Goal: Information Seeking & Learning: Understand process/instructions

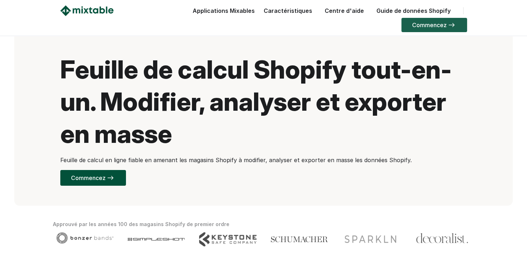
click at [444, 25] on link "Commencez" at bounding box center [435, 25] width 66 height 14
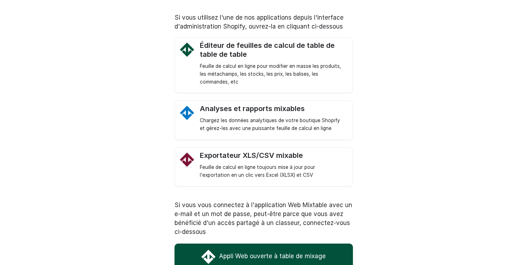
click at [267, 251] on link "Appli Web ouverte à table de mixage" at bounding box center [264, 256] width 179 height 25
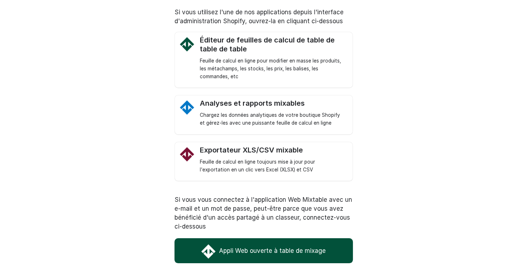
scroll to position [10, 0]
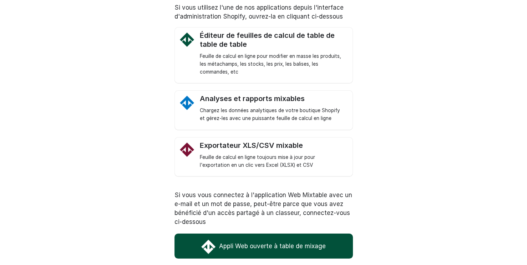
click at [259, 248] on link "Appli Web ouverte à table de mixage" at bounding box center [264, 246] width 179 height 25
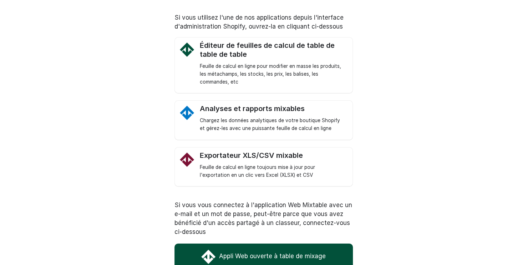
click at [252, 251] on link "Appli Web ouverte à table de mixage" at bounding box center [264, 256] width 179 height 25
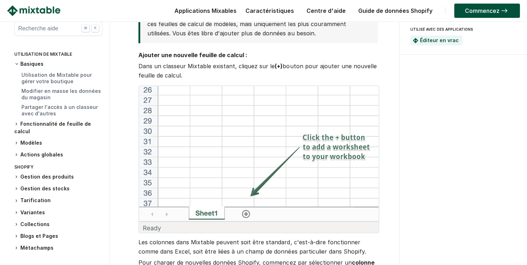
scroll to position [286, 0]
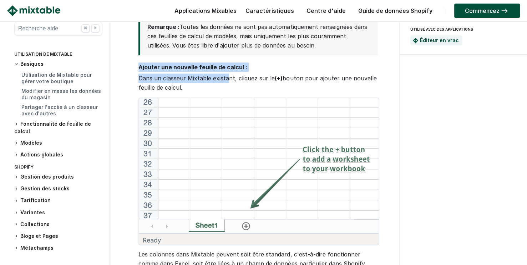
drag, startPoint x: 132, startPoint y: 69, endPoint x: 229, endPoint y: 74, distance: 96.2
click at [266, 63] on p "Ajouter une nouvelle feuille de calcul :" at bounding box center [258, 66] width 239 height 9
drag, startPoint x: 131, startPoint y: 66, endPoint x: 226, endPoint y: 68, distance: 95.7
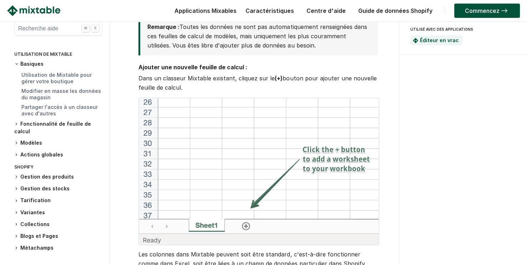
click at [269, 66] on p "Ajouter une nouvelle feuille de calcul :" at bounding box center [258, 66] width 239 height 9
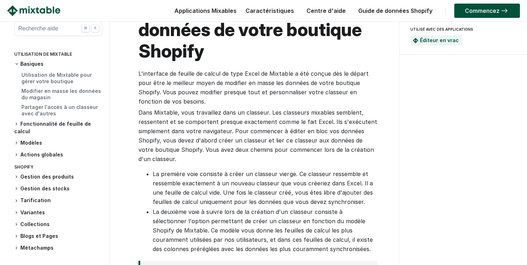
scroll to position [0, 0]
